Goal: Communication & Community: Answer question/provide support

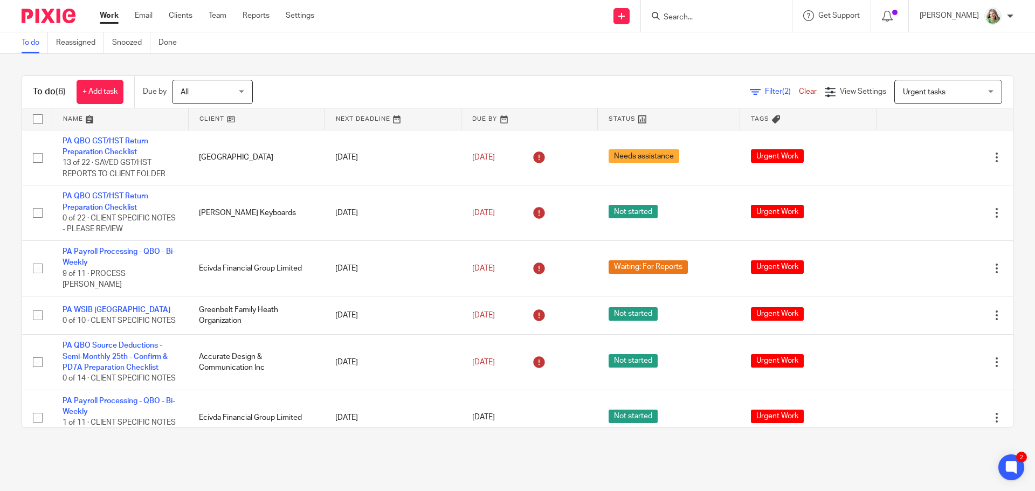
click at [113, 12] on link "Work" at bounding box center [109, 15] width 19 height 11
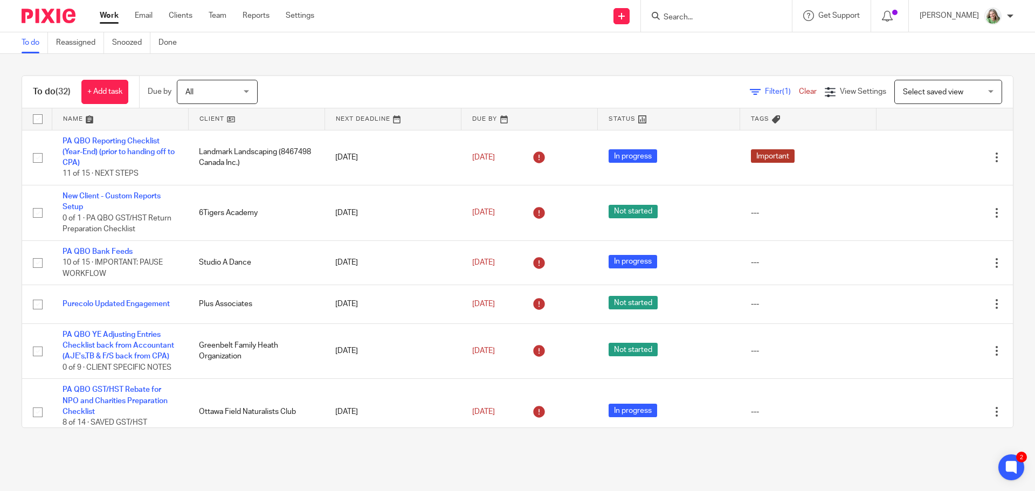
click at [709, 18] on input "Search" at bounding box center [710, 18] width 97 height 10
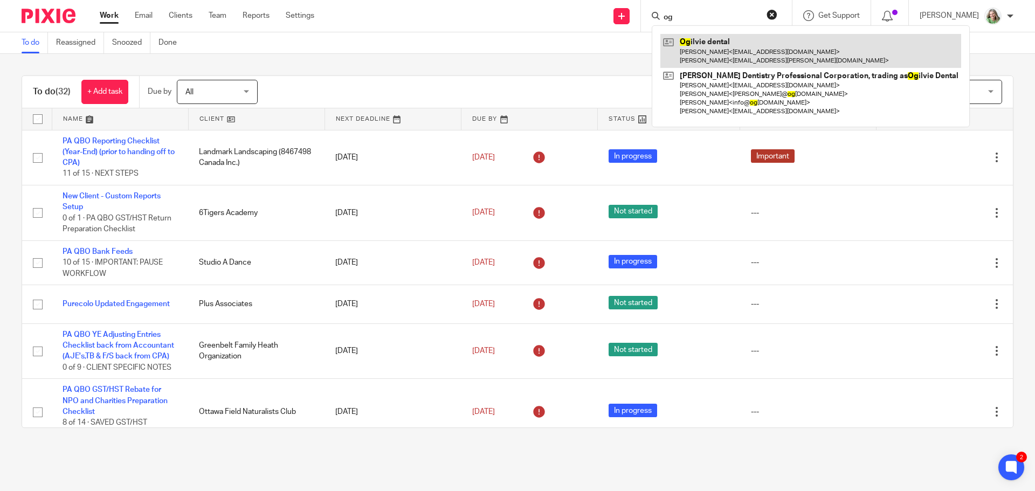
type input "og"
click at [710, 50] on link at bounding box center [810, 50] width 301 height 33
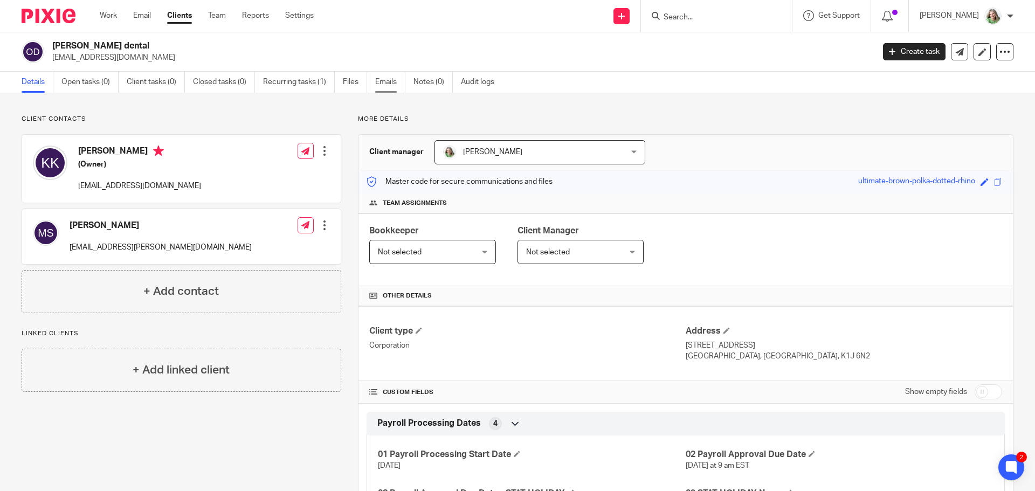
click at [382, 83] on link "Emails" at bounding box center [390, 82] width 30 height 21
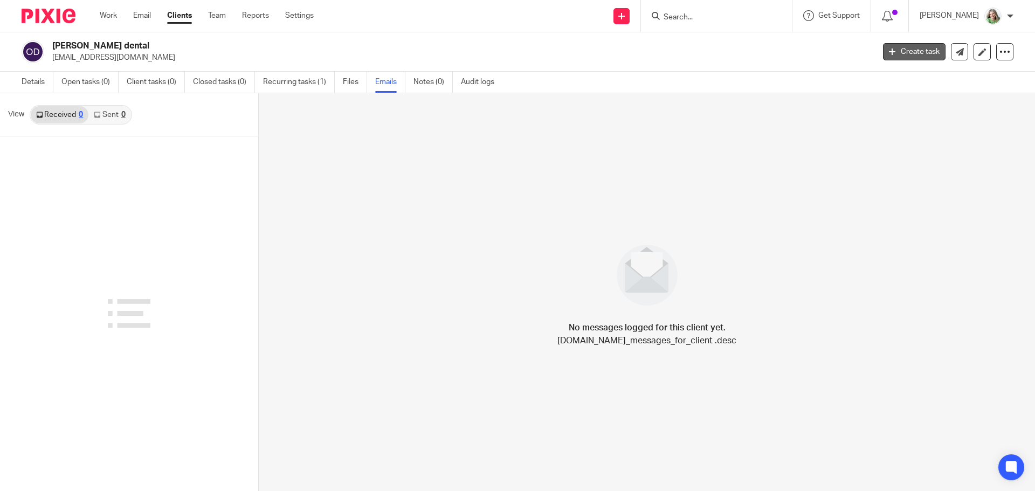
click at [906, 52] on link "Create task" at bounding box center [914, 51] width 63 height 17
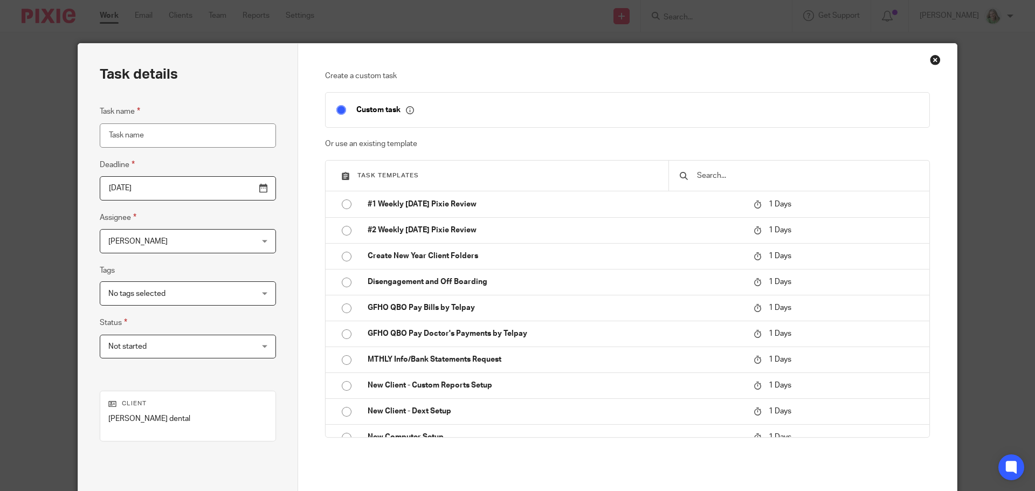
click at [931, 61] on div "Close this dialog window" at bounding box center [935, 59] width 11 height 11
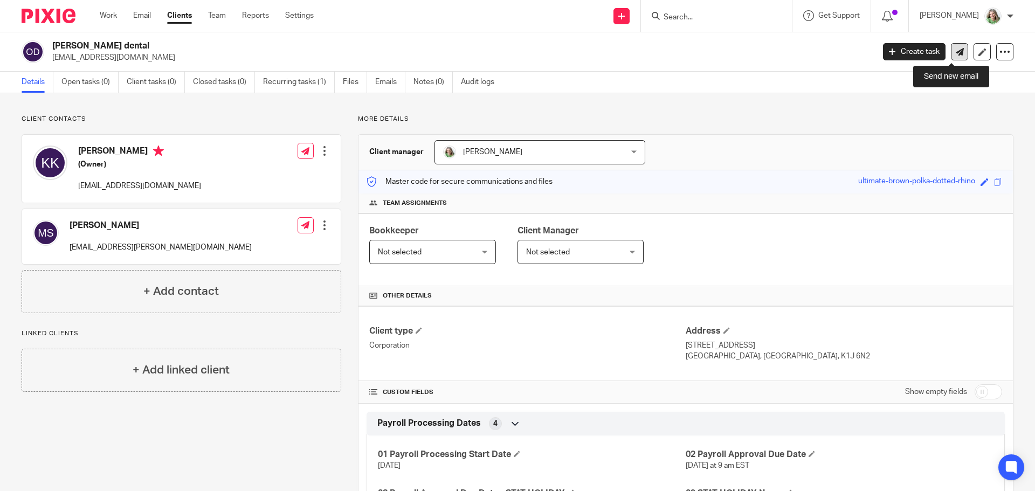
click at [956, 54] on icon at bounding box center [960, 52] width 8 height 8
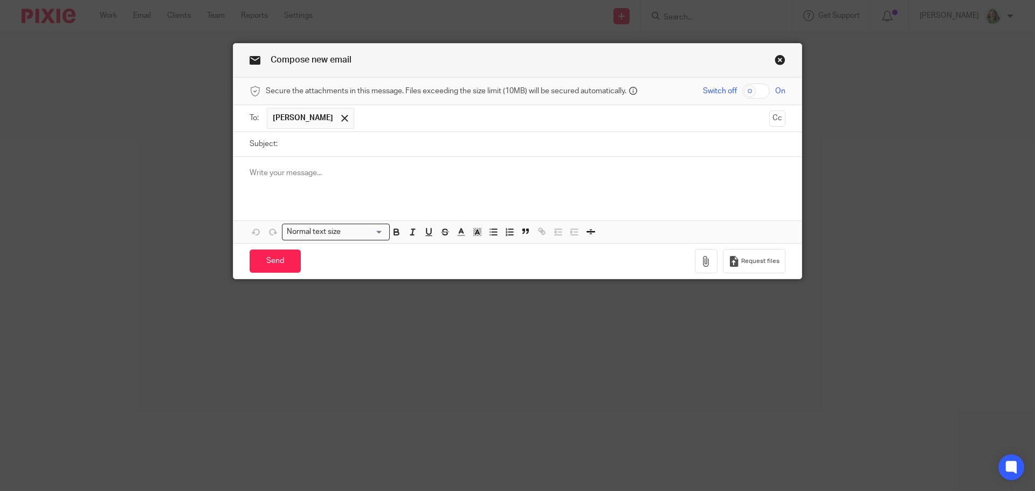
click at [380, 122] on input "text" at bounding box center [562, 118] width 405 height 21
click at [319, 149] on input "Subject:" at bounding box center [534, 144] width 502 height 24
click at [323, 146] on input "Od - Bank" at bounding box center [534, 144] width 502 height 24
click at [294, 144] on input "Od - Bank" at bounding box center [534, 144] width 502 height 24
click at [363, 143] on input "Od -Request for Bank" at bounding box center [534, 144] width 502 height 24
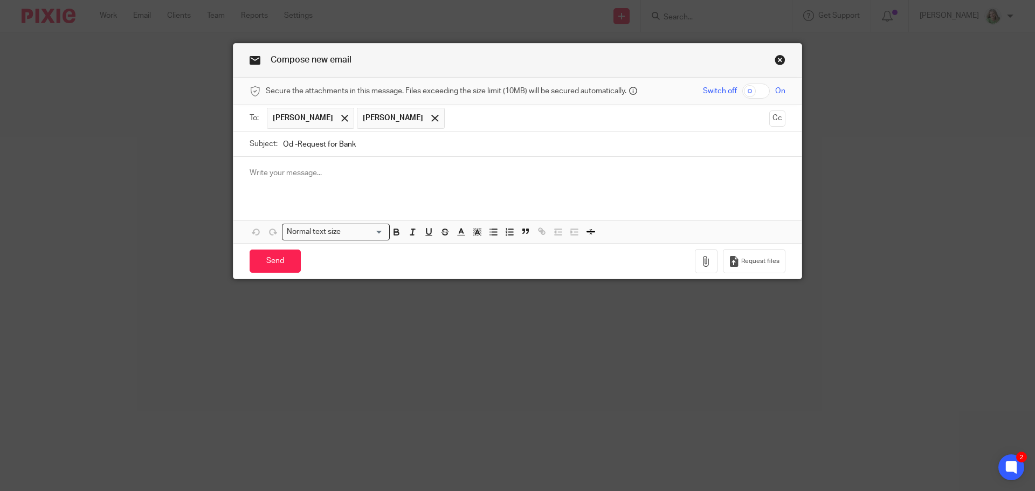
click at [335, 144] on input "Od -Request for Bank" at bounding box center [534, 144] width 502 height 24
click at [402, 142] on input "Od -Request for Corporate Bank" at bounding box center [534, 144] width 502 height 24
type input "Od -Request for Corporate Banking Info"
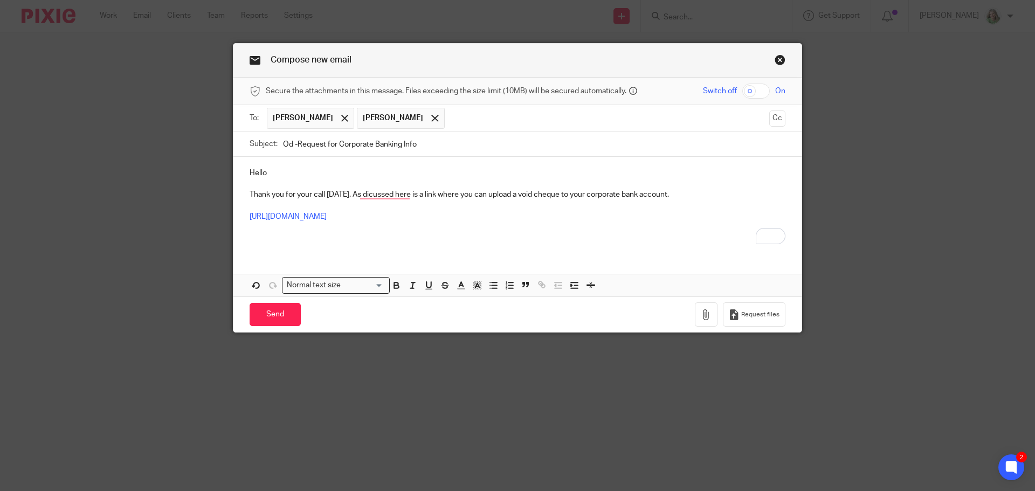
click at [675, 194] on p "Thank you for your call today. As dicussed here is a link where you can upload …" at bounding box center [518, 194] width 536 height 11
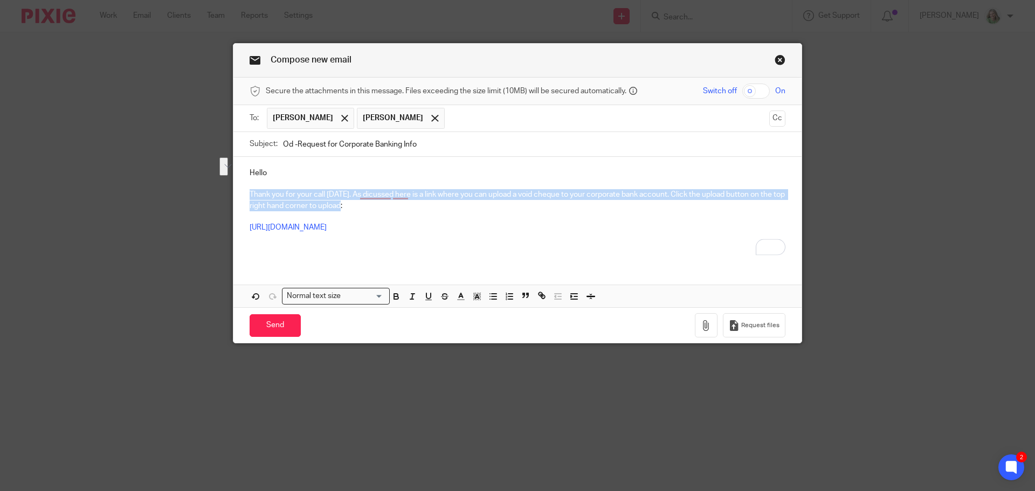
drag, startPoint x: 358, startPoint y: 203, endPoint x: 240, endPoint y: 199, distance: 118.1
click at [240, 199] on div "Hello Thank you for your call today. As dicussed here is a link where you can u…" at bounding box center [517, 210] width 568 height 106
copy p "Thank you for your call today. As dicussed here is a link where you can upload …"
click at [370, 199] on p "Thank you for your call today. As dicussed here is a link where you can upload …" at bounding box center [518, 200] width 536 height 22
drag, startPoint x: 356, startPoint y: 206, endPoint x: 240, endPoint y: 199, distance: 116.1
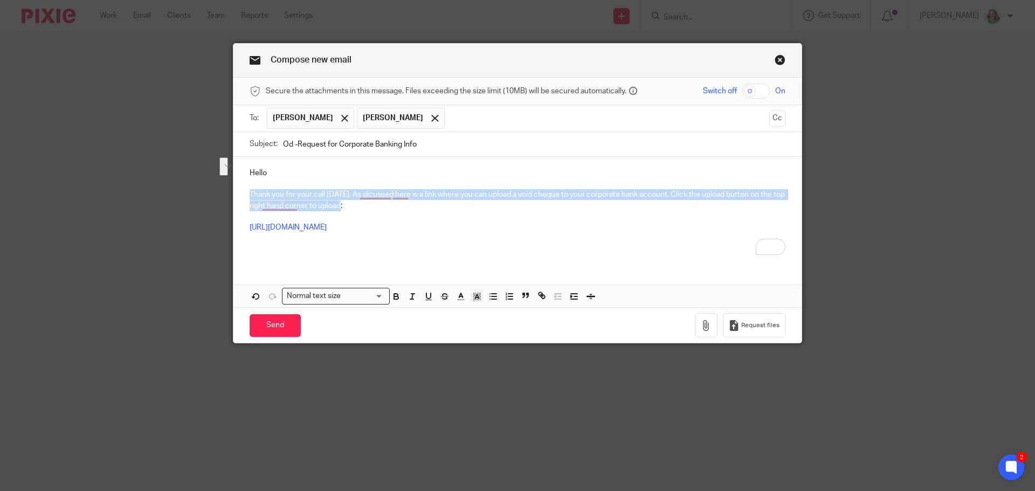
click at [240, 199] on div "Hello Thank you for your call today. As dicussed here is a link where you can u…" at bounding box center [517, 210] width 568 height 106
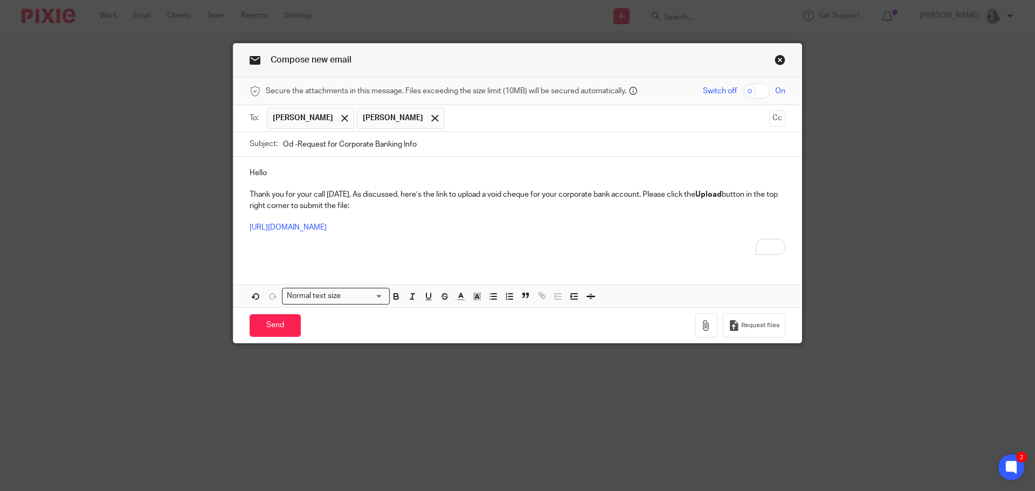
click at [328, 261] on div "Hello Thank you for your call today. As discussed, here’s the link to upload a …" at bounding box center [517, 210] width 568 height 106
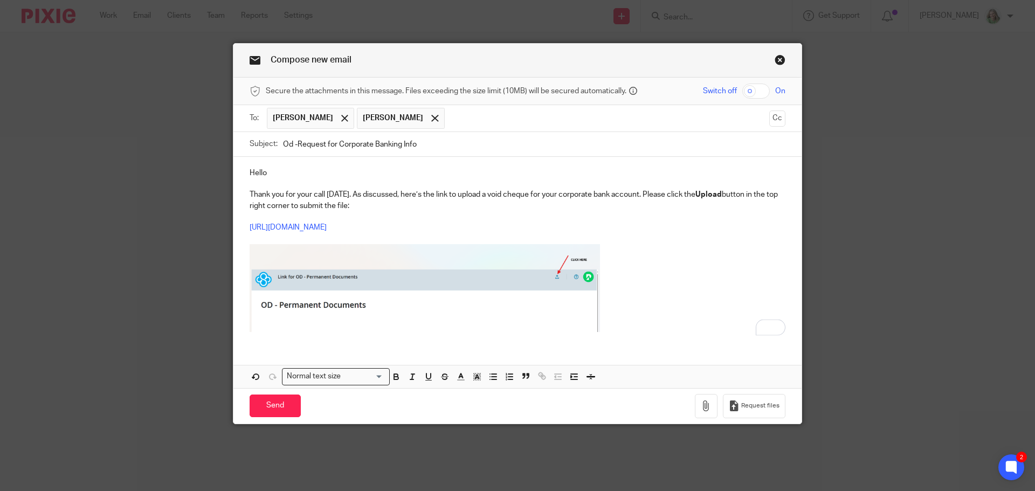
click at [554, 278] on img "To enrich screen reader interactions, please activate Accessibility in Grammarl…" at bounding box center [425, 288] width 350 height 88
drag, startPoint x: 594, startPoint y: 333, endPoint x: 724, endPoint y: 340, distance: 130.1
click at [724, 340] on div "Hello Thank you for your call today. As discussed, here’s the link to upload a …" at bounding box center [517, 250] width 568 height 187
drag, startPoint x: 599, startPoint y: 287, endPoint x: 688, endPoint y: 301, distance: 90.0
click at [688, 301] on p "To enrich screen reader interactions, please activate Accessibility in Grammarl…" at bounding box center [518, 290] width 536 height 92
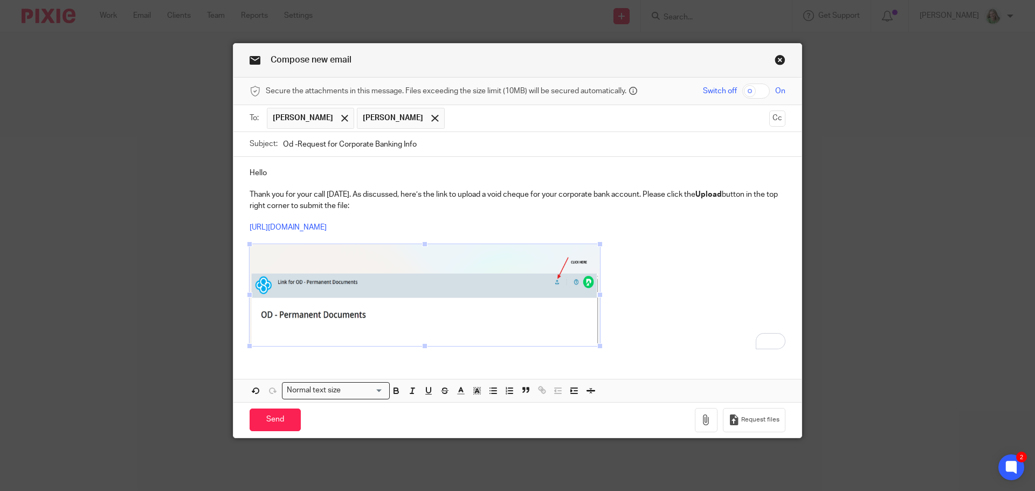
drag, startPoint x: 598, startPoint y: 346, endPoint x: 678, endPoint y: 374, distance: 84.2
click at [678, 374] on div "Hello Thank you for your call today. As discussed, here’s the link to upload a …" at bounding box center [517, 279] width 568 height 245
click at [664, 319] on p "To enrich screen reader interactions, please activate Accessibility in Grammarl…" at bounding box center [518, 297] width 536 height 106
click at [283, 142] on input "Od -Request for Corporate Banking Info" at bounding box center [534, 144] width 502 height 24
click at [293, 142] on input "OD -Request for Corporate Banking Info" at bounding box center [534, 144] width 502 height 24
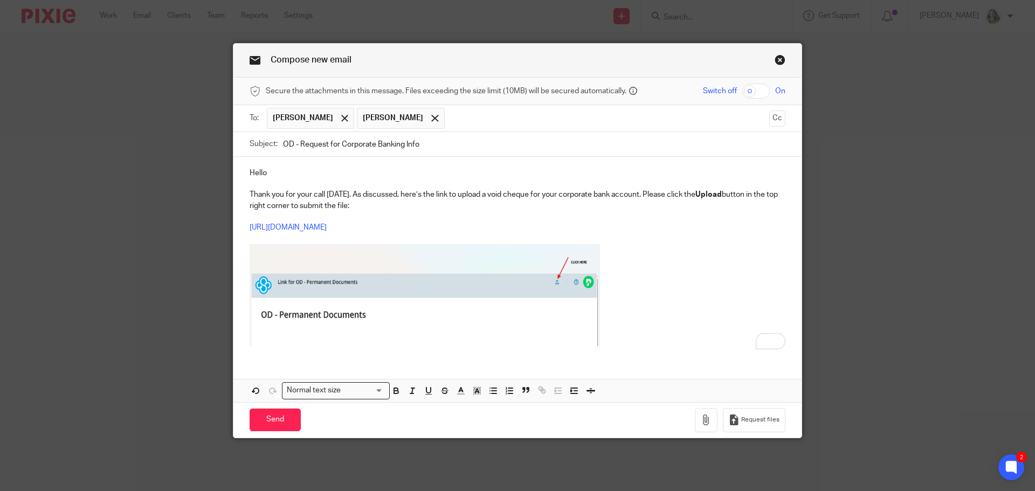
drag, startPoint x: 336, startPoint y: 144, endPoint x: 419, endPoint y: 146, distance: 82.5
click at [419, 146] on input "OD - Request for Corporate Banking Info" at bounding box center [534, 144] width 502 height 24
type input "OD - Request for Information"
click at [264, 422] on input "Send" at bounding box center [275, 420] width 51 height 23
